Goal: Browse casually: Explore the website without a specific task or goal

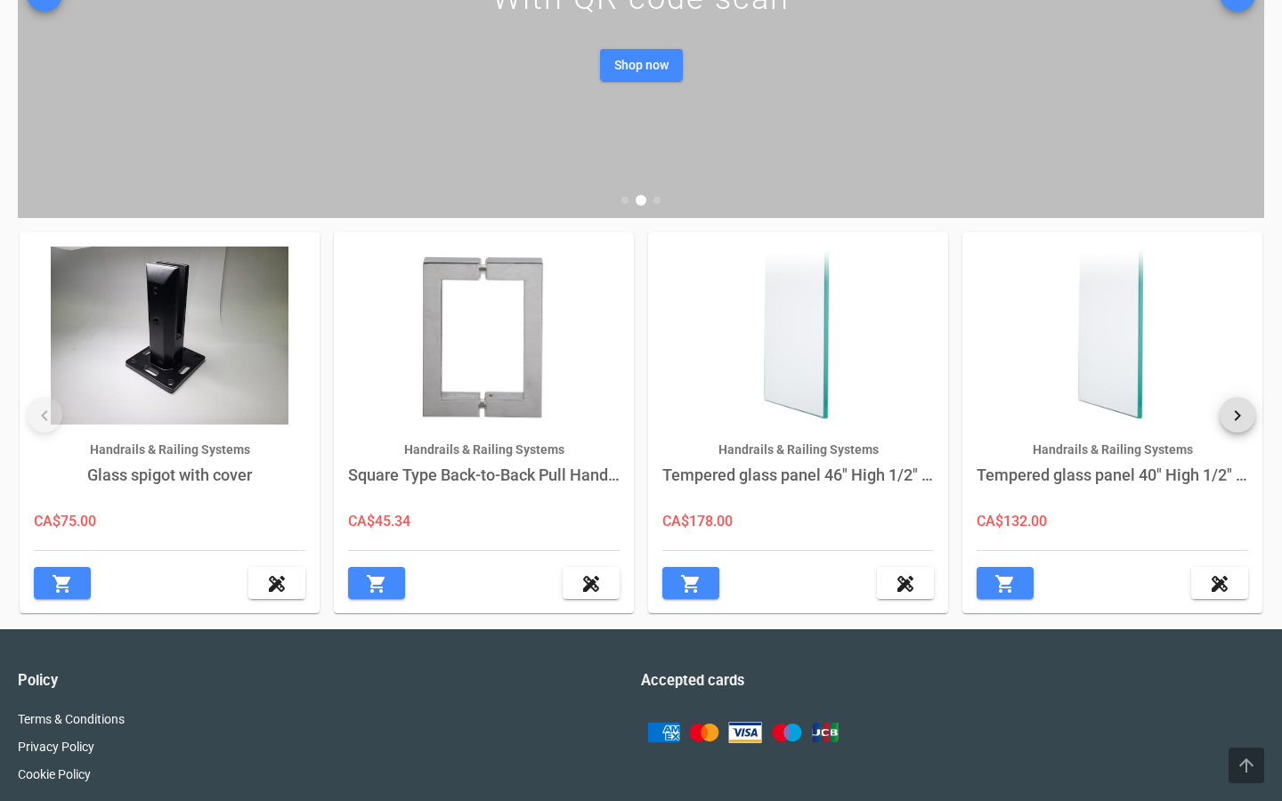
scroll to position [460, 0]
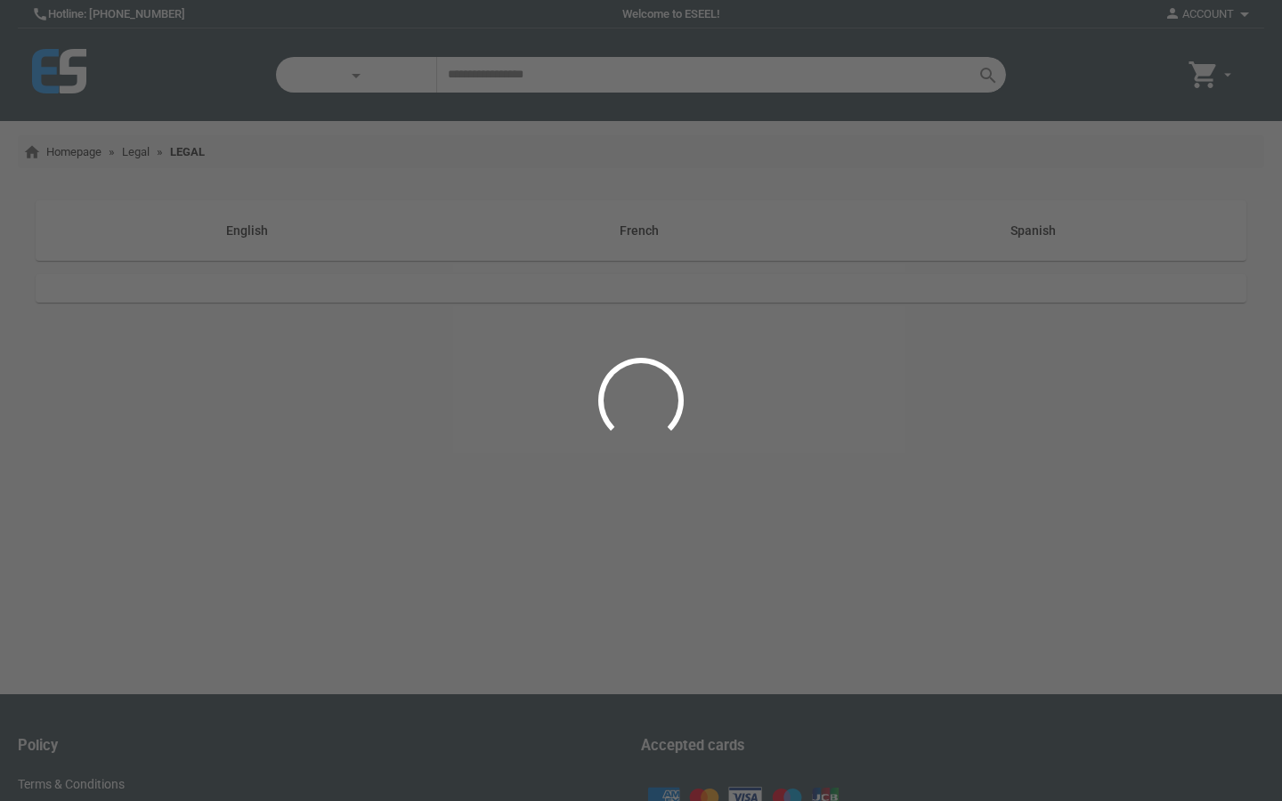
scroll to position [108, 0]
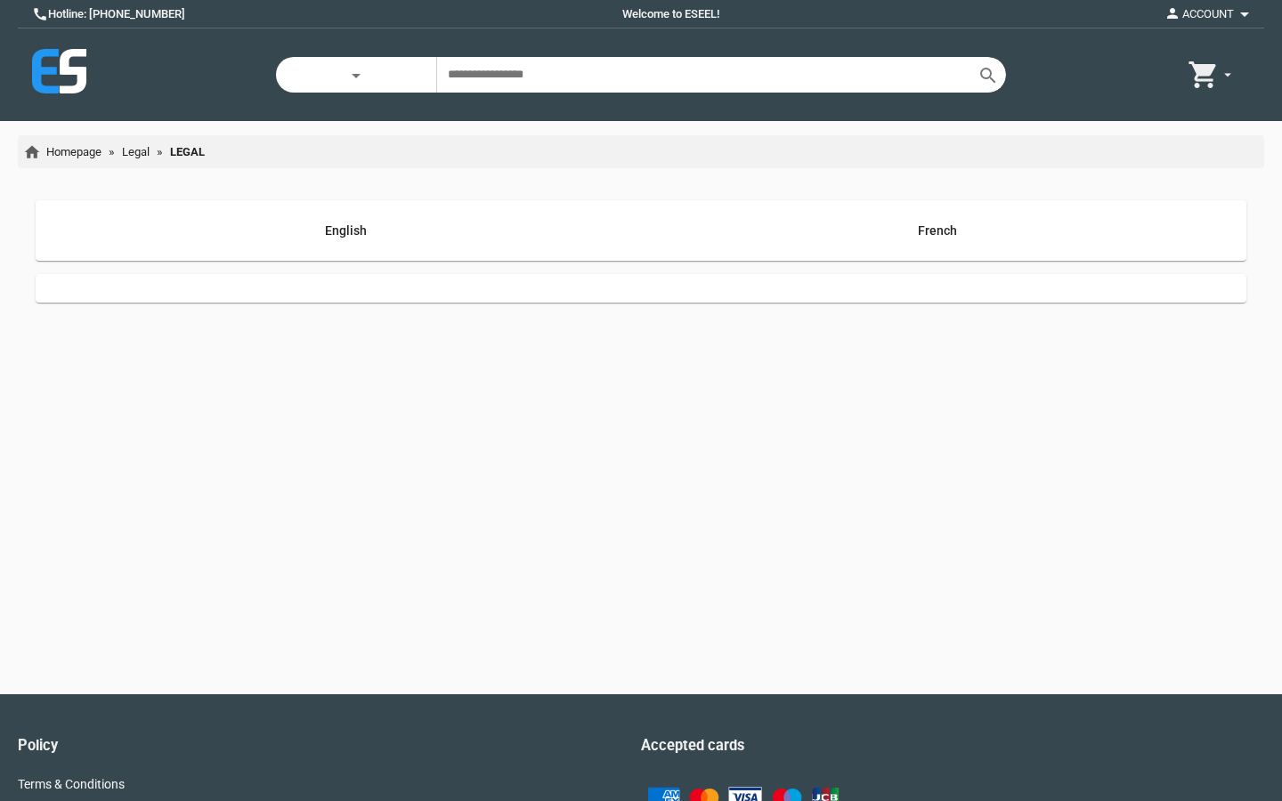
scroll to position [108, 0]
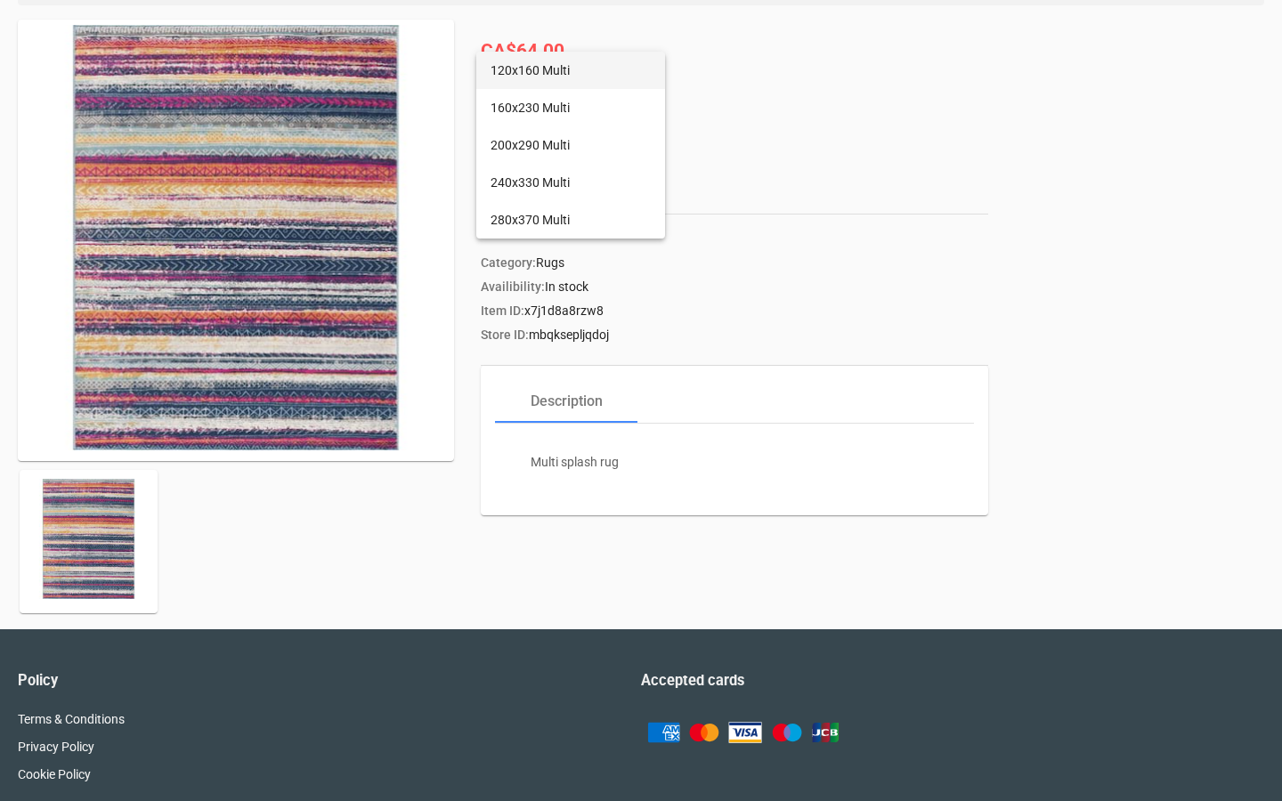
scroll to position [248, 0]
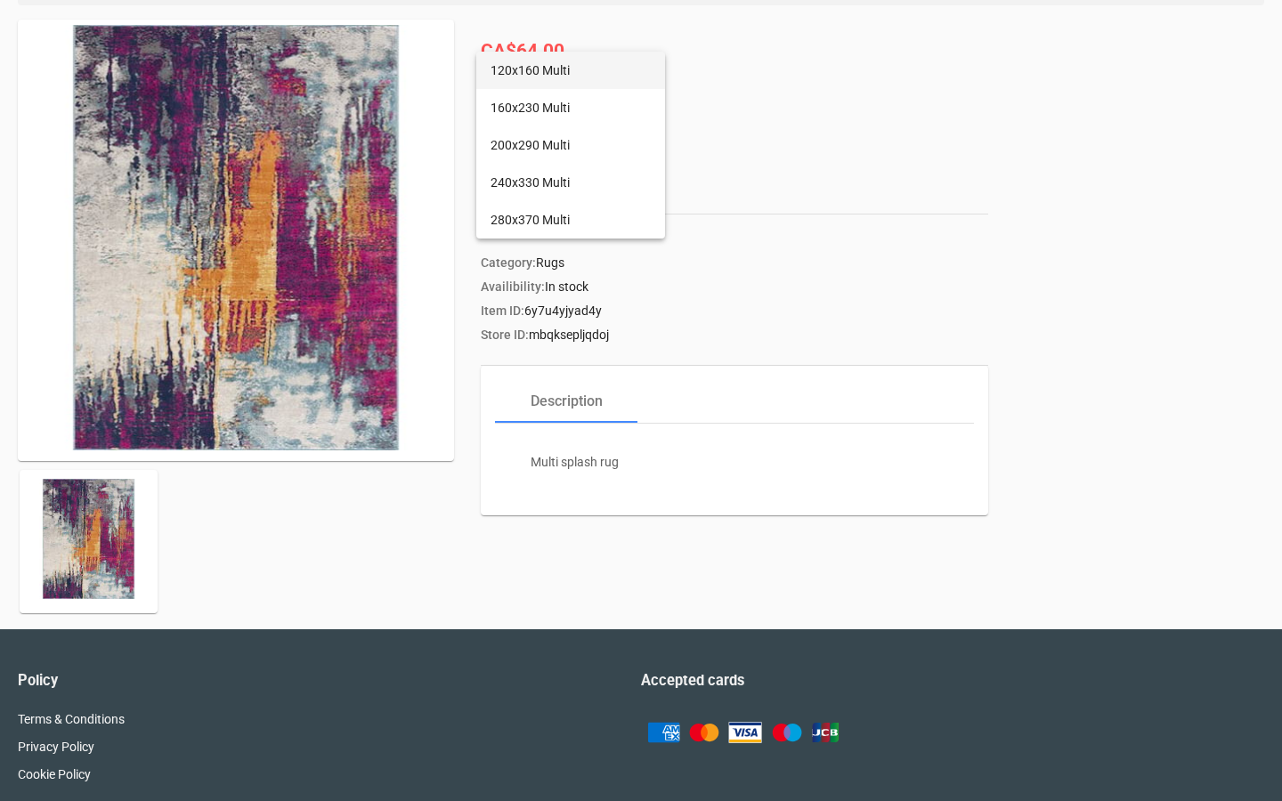
scroll to position [248, 0]
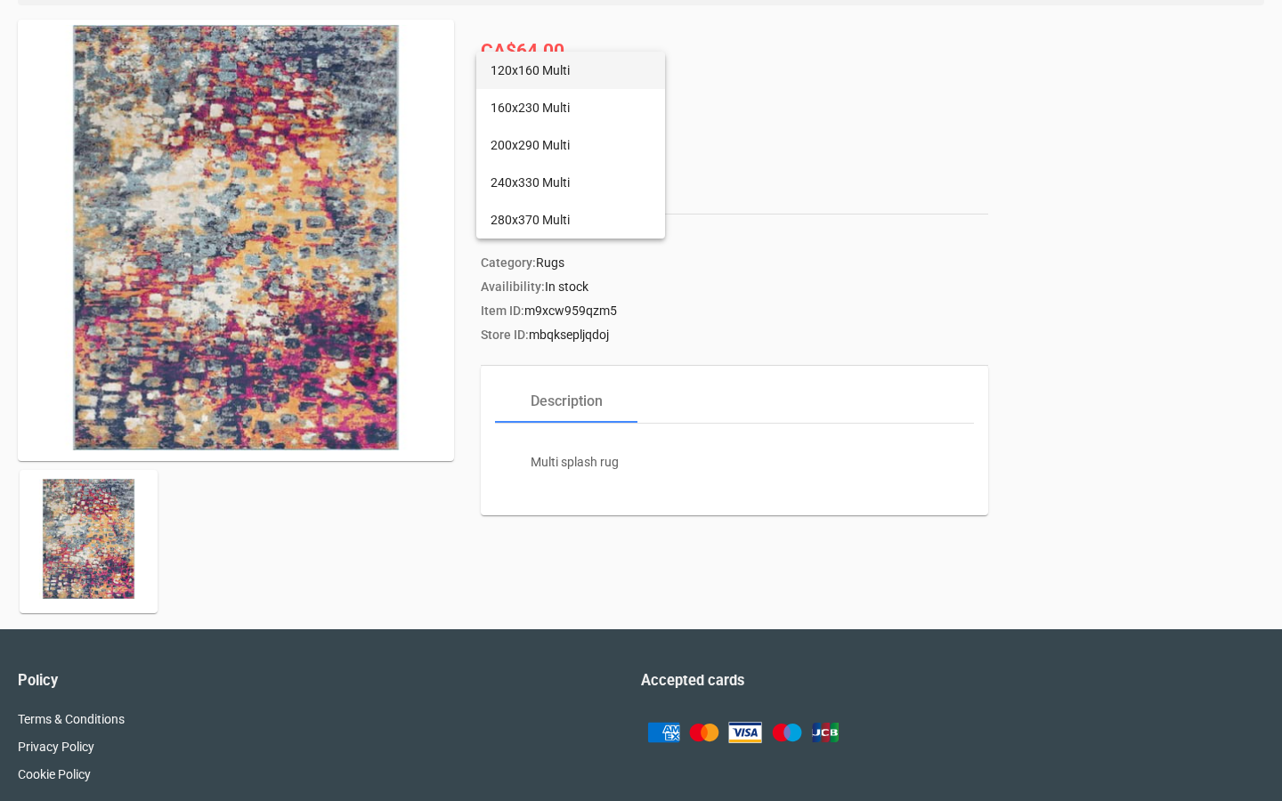
scroll to position [248, 0]
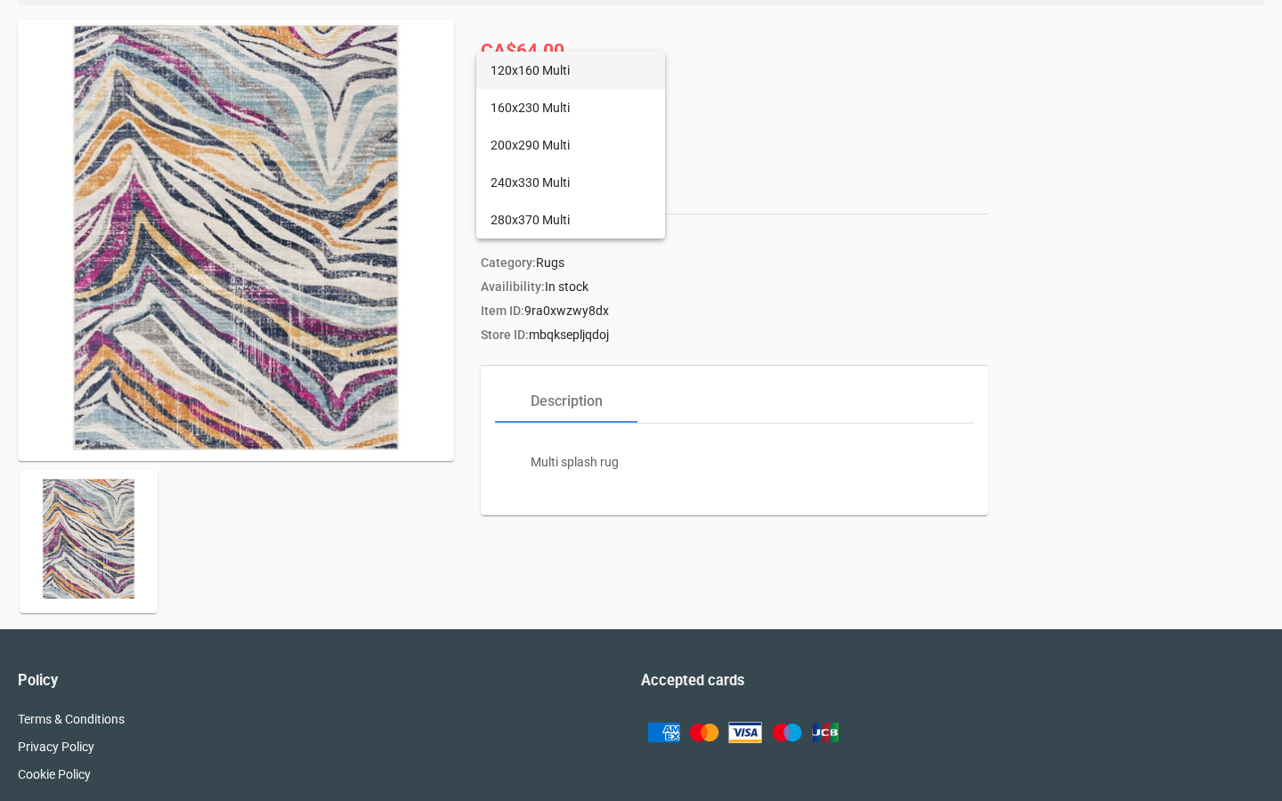
scroll to position [248, 0]
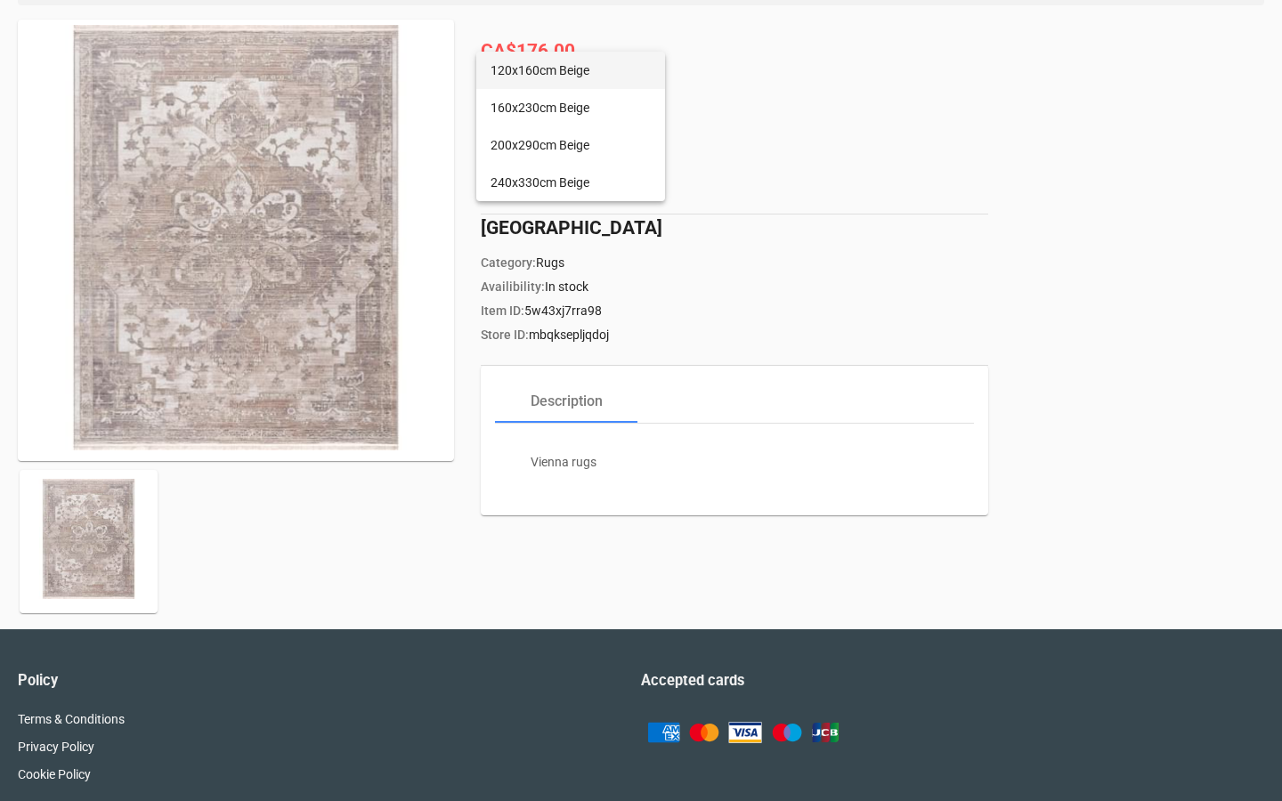
scroll to position [248, 0]
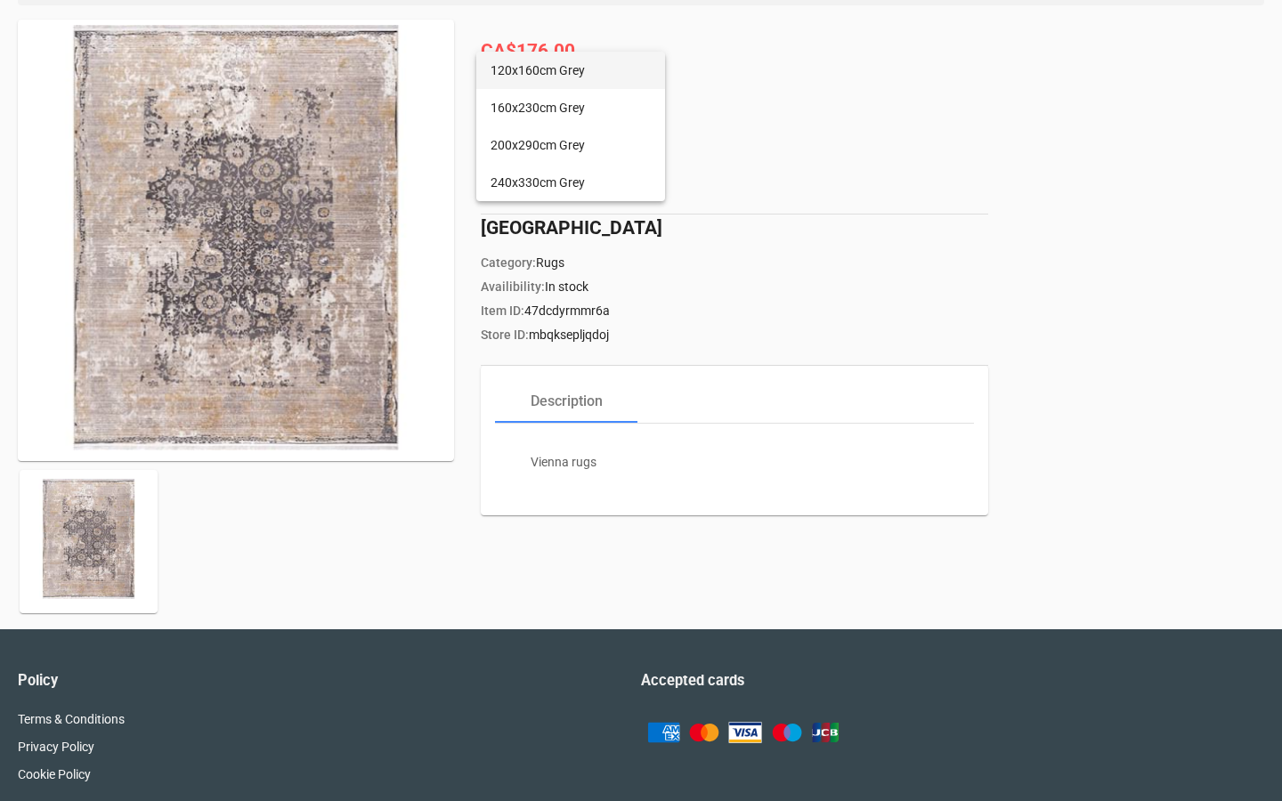
scroll to position [248, 0]
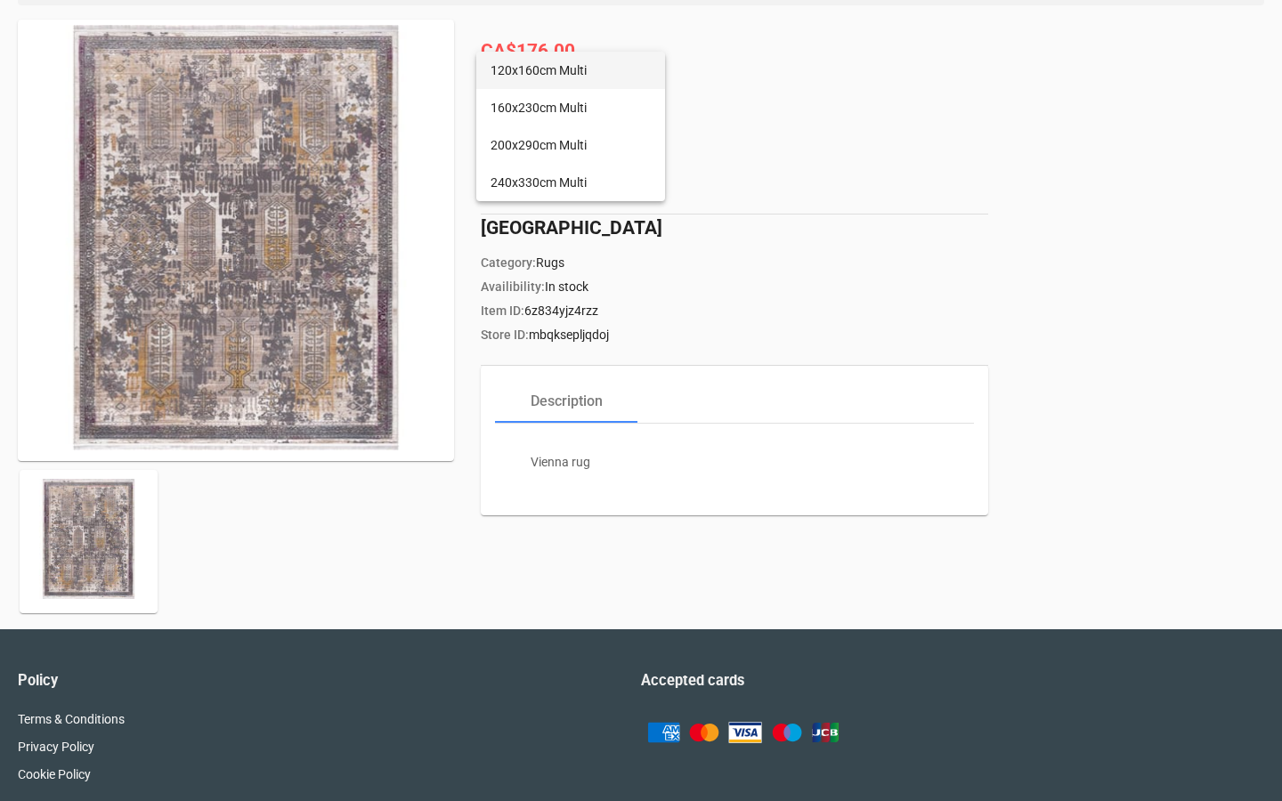
scroll to position [248, 0]
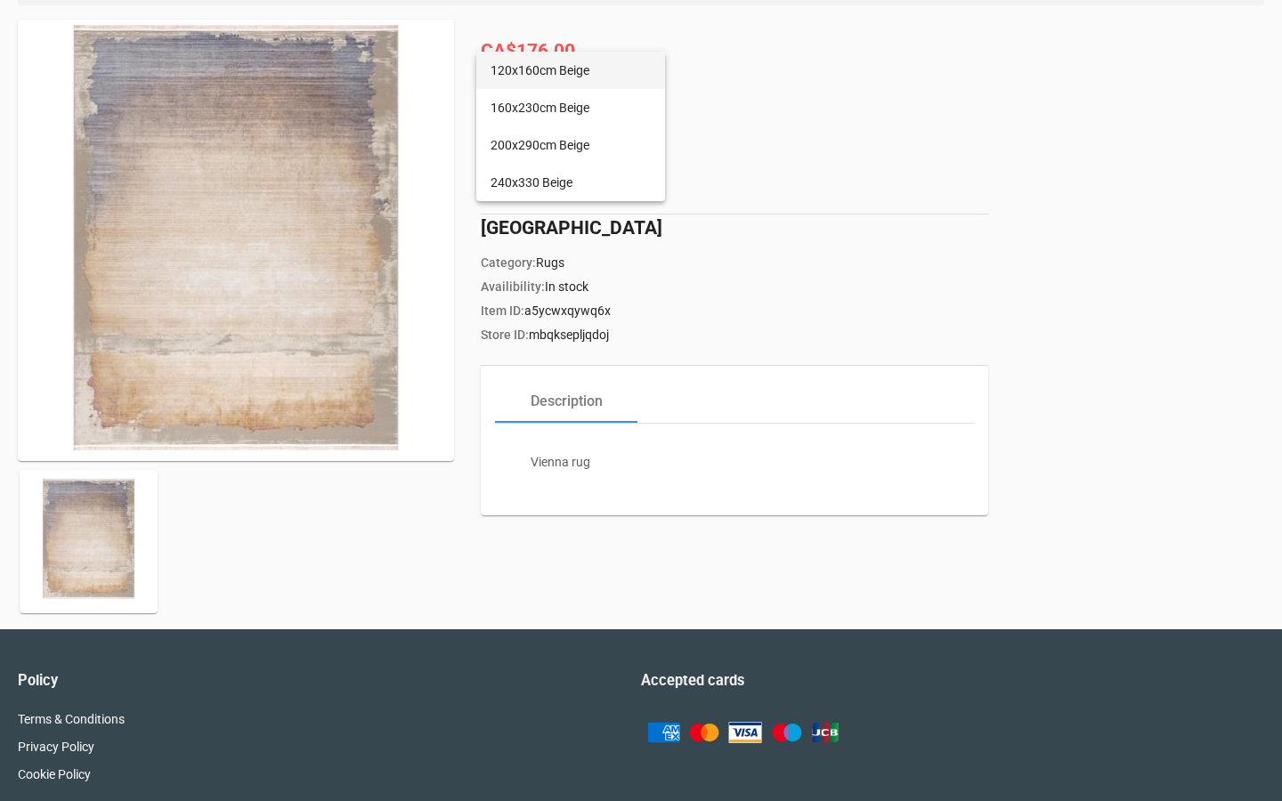
scroll to position [248, 0]
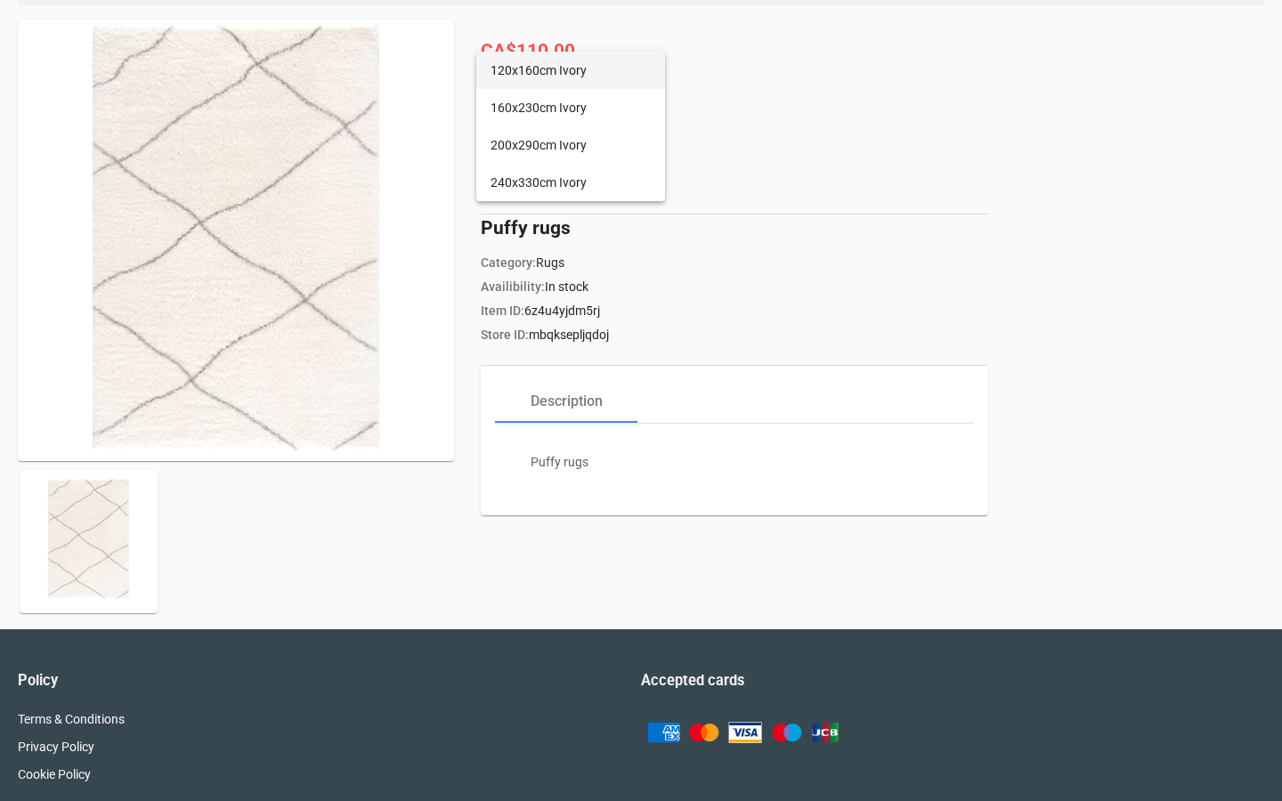
scroll to position [248, 0]
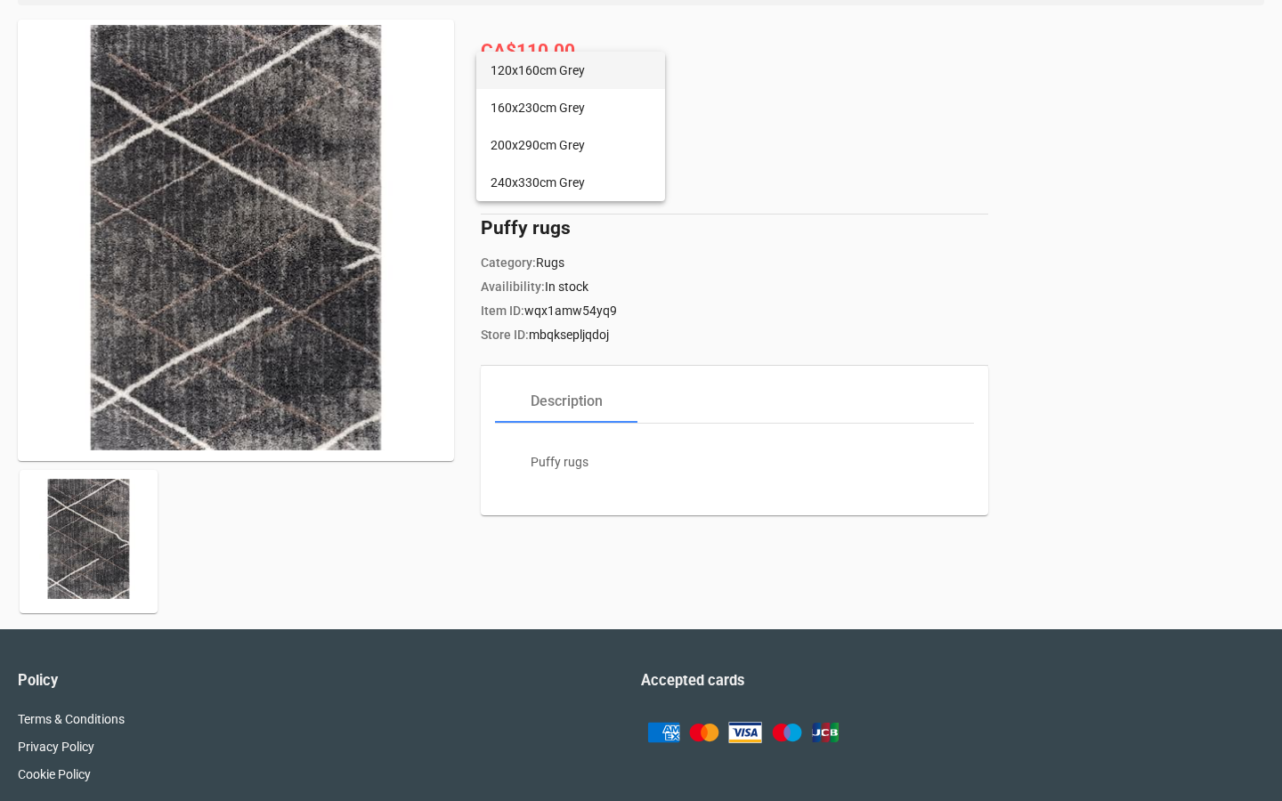
scroll to position [248, 0]
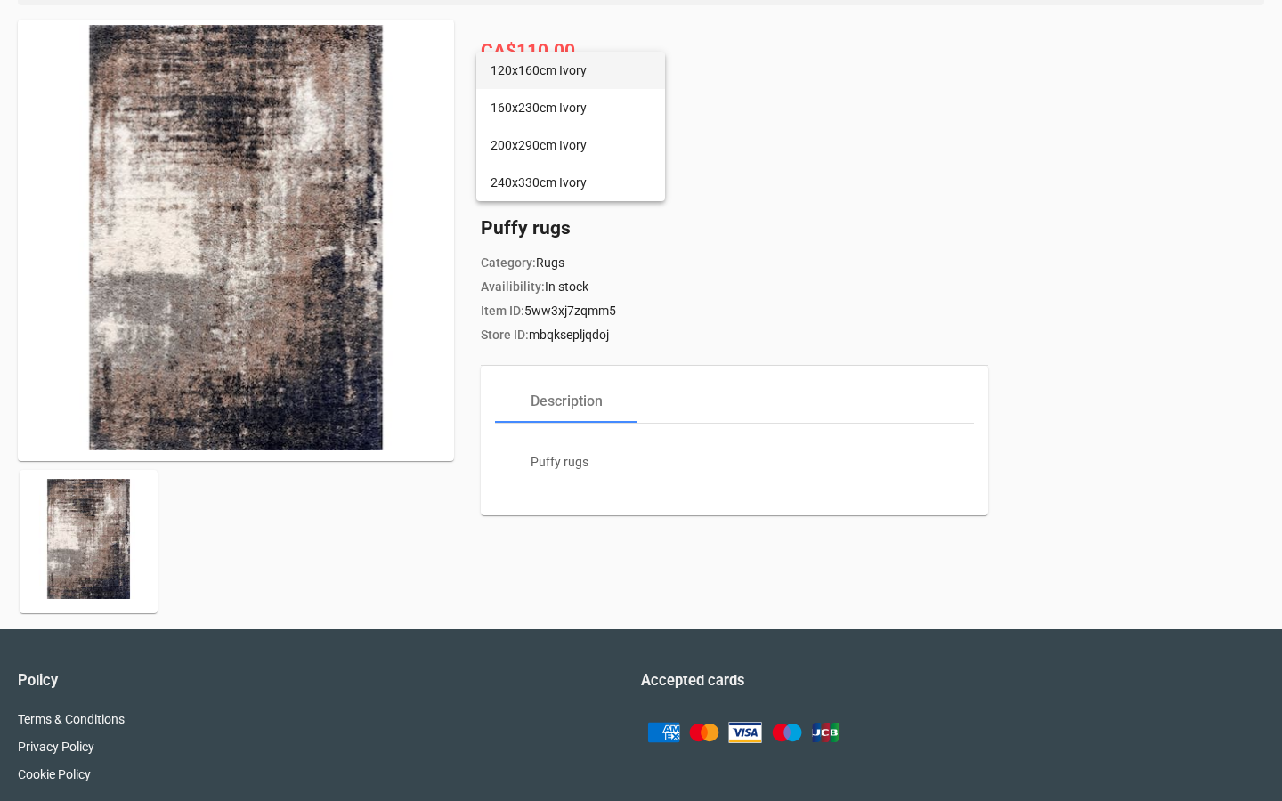
scroll to position [248, 0]
